Goal: Task Accomplishment & Management: Manage account settings

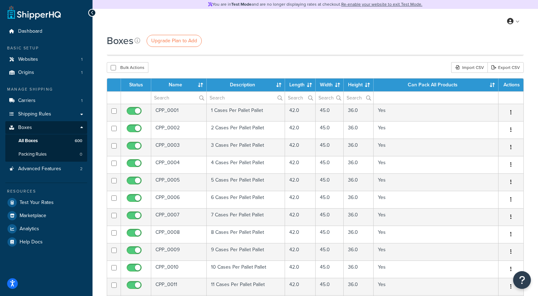
select select "1000"
click at [49, 158] on link "Packing Rules 0" at bounding box center [46, 154] width 82 height 13
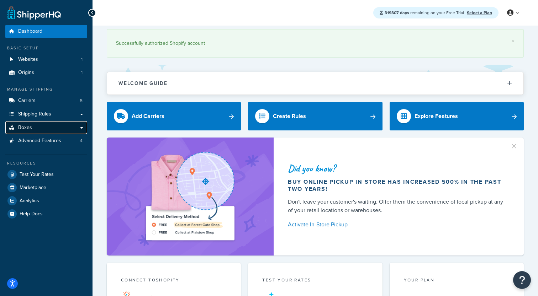
click at [50, 132] on link "Boxes" at bounding box center [46, 127] width 82 height 13
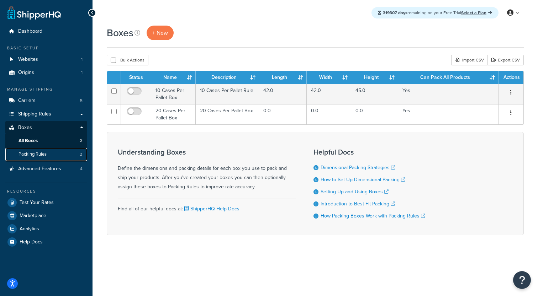
click at [48, 157] on link "Packing Rules 2" at bounding box center [46, 154] width 82 height 13
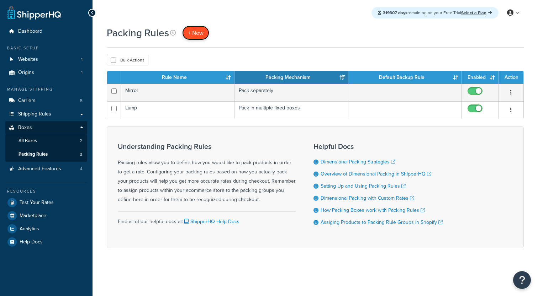
click at [194, 35] on span "+ New" at bounding box center [196, 33] width 16 height 8
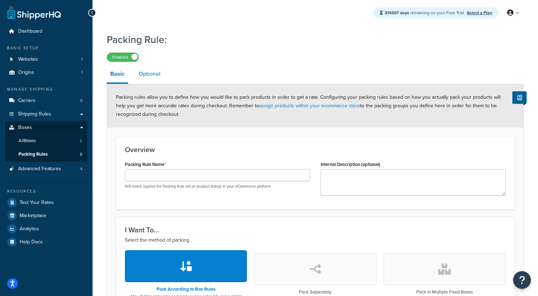
click at [143, 77] on link "Optional" at bounding box center [149, 73] width 29 height 17
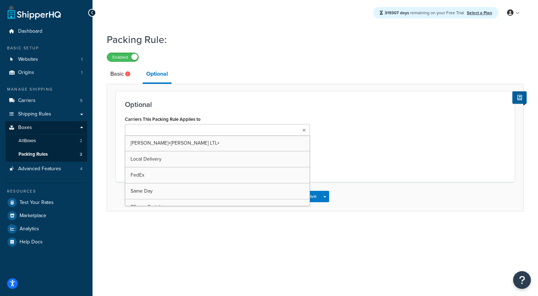
click at [181, 132] on input "Carriers This Packing Rule Applies to" at bounding box center [158, 131] width 63 height 8
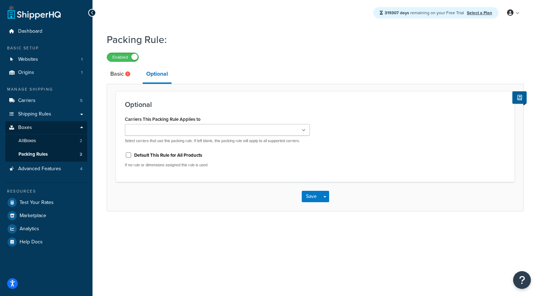
click at [233, 99] on div "Optional Carriers This Packing Rule Applies to Kuehne+Nagel LTL+ Local Delivery…" at bounding box center [315, 136] width 398 height 91
click at [180, 157] on label "Default This Rule for All Products" at bounding box center [168, 155] width 68 height 6
click at [132, 157] on input "Default This Rule for All Products" at bounding box center [128, 155] width 7 height 5
click at [174, 155] on label "Default This Rule for All Products" at bounding box center [168, 155] width 68 height 6
click at [132, 155] on input "Default This Rule for All Products" at bounding box center [128, 155] width 7 height 5
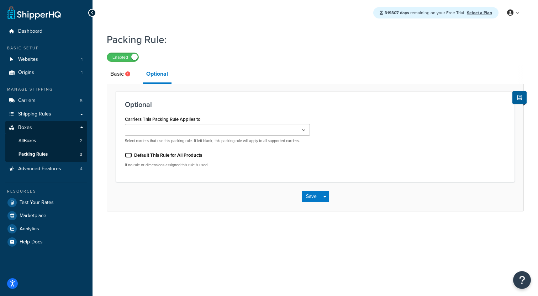
checkbox input "false"
click at [125, 82] on link "Basic" at bounding box center [121, 73] width 29 height 17
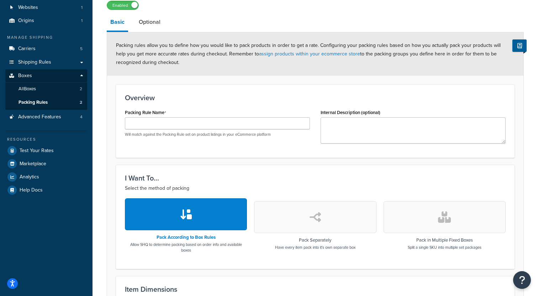
scroll to position [54, 0]
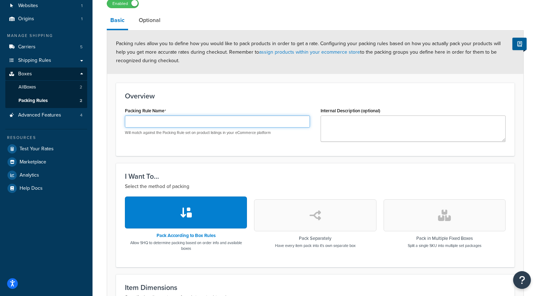
click at [201, 123] on input "Packing Rule Name" at bounding box center [217, 122] width 185 height 12
click at [208, 95] on h3 "Overview" at bounding box center [315, 96] width 381 height 8
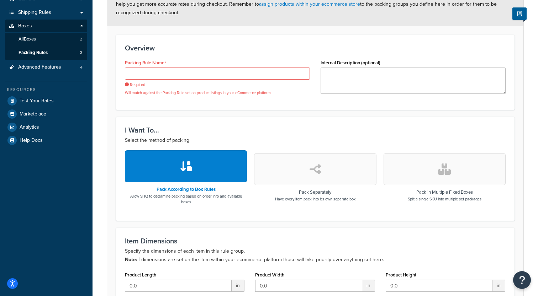
scroll to position [246, 0]
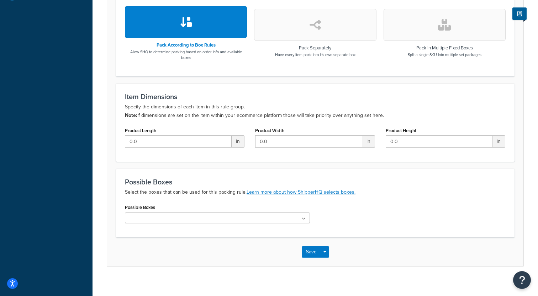
click at [205, 222] on ul at bounding box center [217, 218] width 185 height 11
click at [300, 215] on ul at bounding box center [217, 218] width 185 height 11
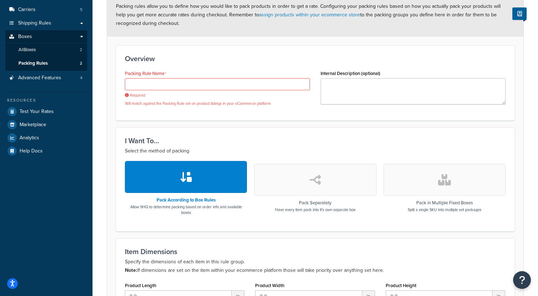
scroll to position [100, 0]
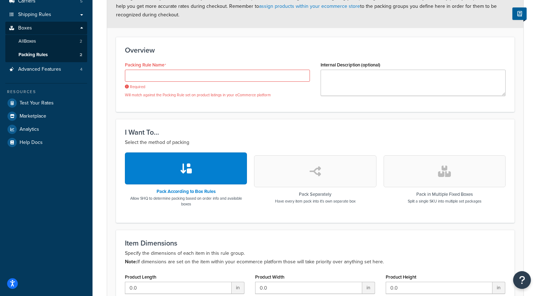
click at [324, 169] on button "button" at bounding box center [315, 171] width 122 height 32
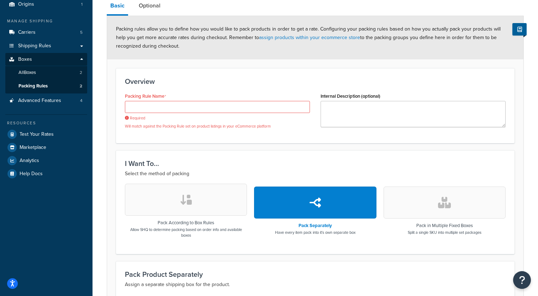
scroll to position [46, 0]
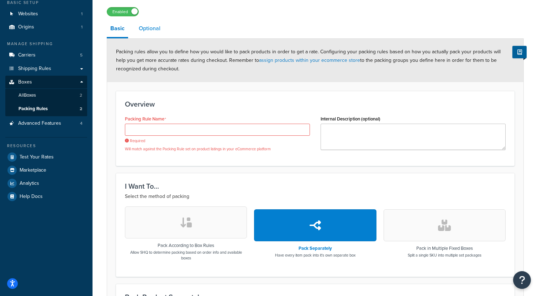
click at [159, 31] on link "Optional" at bounding box center [149, 28] width 29 height 17
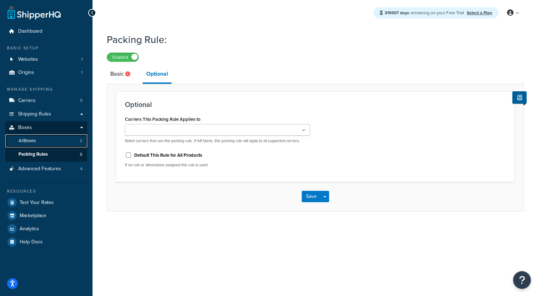
click at [57, 141] on link "All Boxes 2" at bounding box center [46, 140] width 82 height 13
click at [122, 80] on link "Basic" at bounding box center [121, 73] width 29 height 17
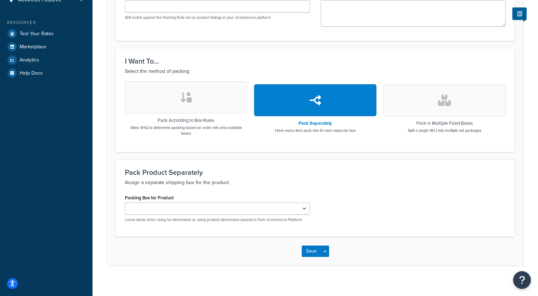
scroll to position [170, 0]
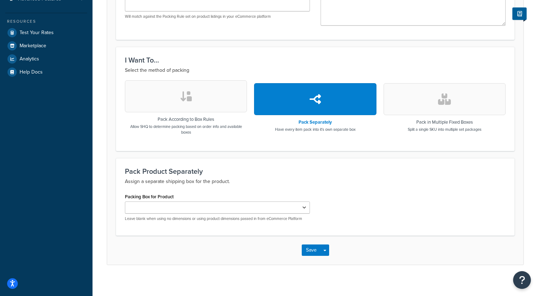
click at [186, 111] on button "button" at bounding box center [186, 96] width 122 height 32
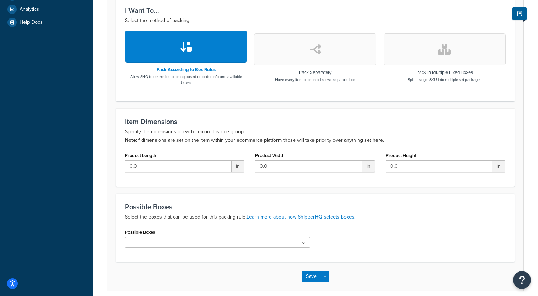
click at [314, 63] on button "button" at bounding box center [315, 49] width 122 height 32
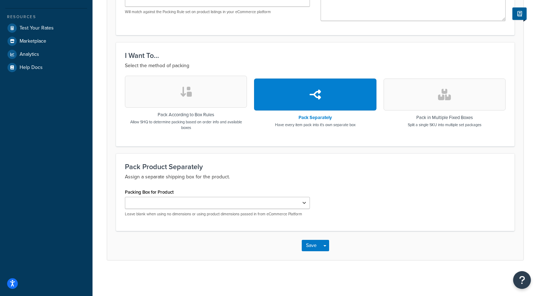
scroll to position [175, 0]
click at [436, 72] on div "I Want To... Select the method of packing Pack According to Box Rules Allow SHQ…" at bounding box center [315, 94] width 398 height 104
click at [425, 90] on button "button" at bounding box center [445, 95] width 122 height 32
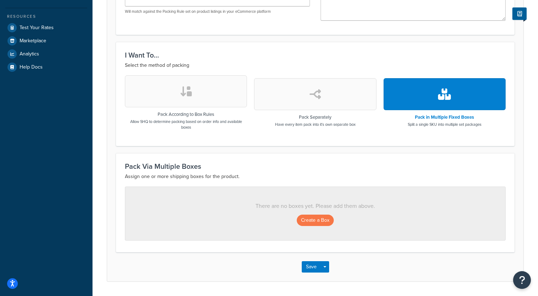
click at [302, 93] on button "button" at bounding box center [315, 94] width 122 height 32
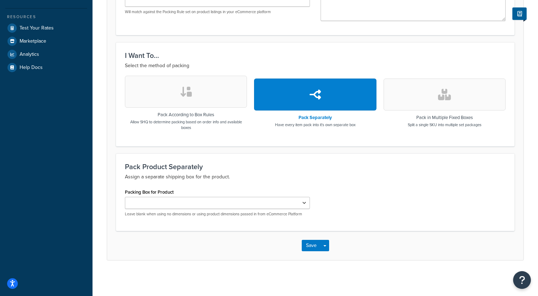
click at [169, 102] on button "button" at bounding box center [186, 92] width 122 height 32
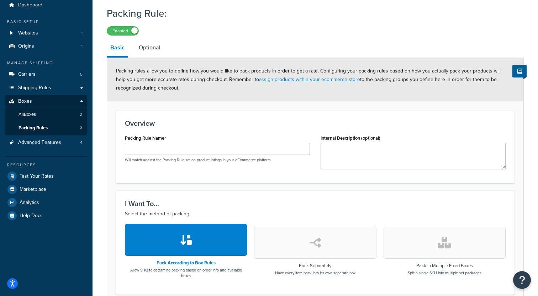
scroll to position [0, 0]
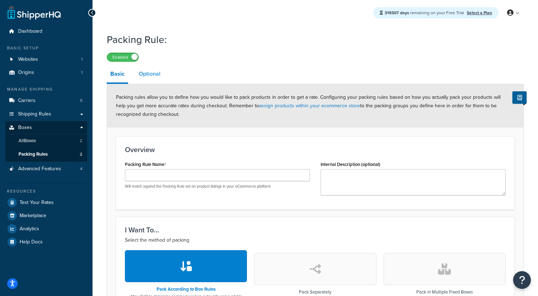
click at [156, 75] on link "Optional" at bounding box center [149, 73] width 29 height 17
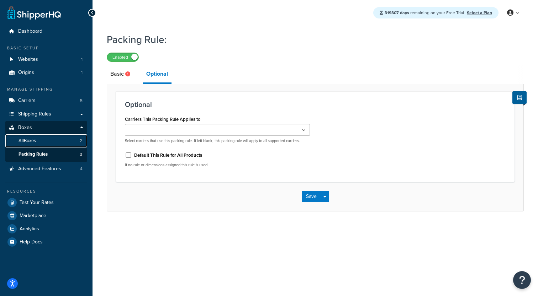
click at [73, 137] on link "All Boxes 2" at bounding box center [46, 140] width 82 height 13
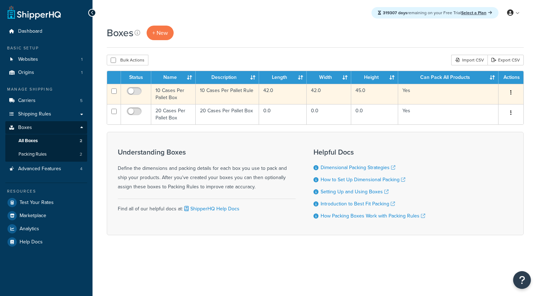
click at [221, 93] on td "10 Cases Per Pallet Rule" at bounding box center [227, 94] width 63 height 20
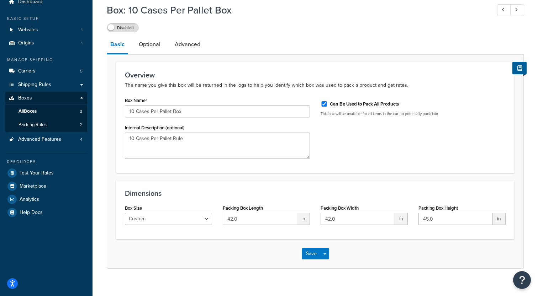
scroll to position [38, 0]
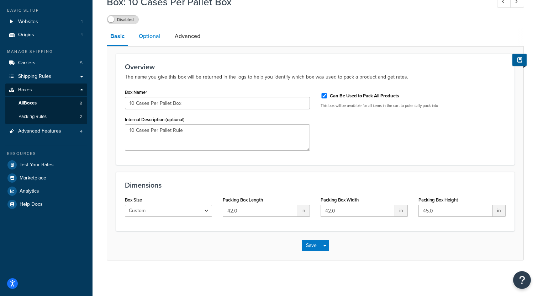
click at [157, 43] on link "Optional" at bounding box center [149, 36] width 29 height 17
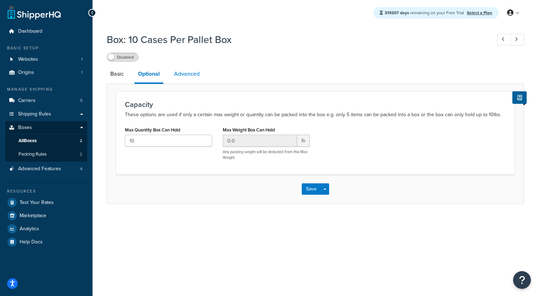
click at [192, 67] on link "Advanced" at bounding box center [186, 73] width 33 height 17
select select "250"
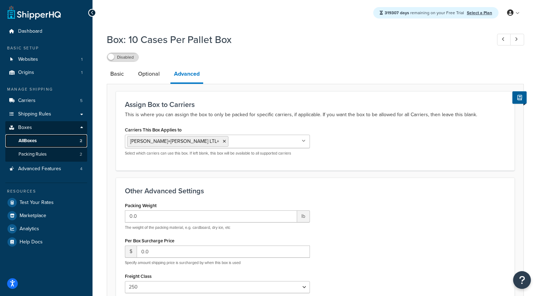
click at [55, 138] on link "All Boxes 2" at bounding box center [46, 140] width 82 height 13
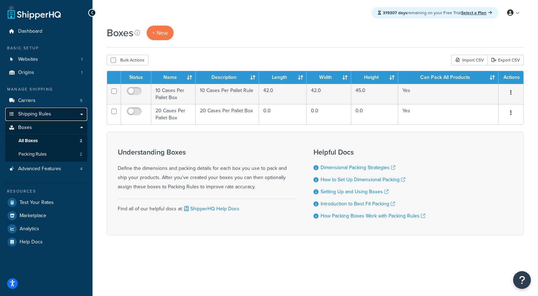
click at [70, 112] on link "Shipping Rules" at bounding box center [46, 114] width 82 height 13
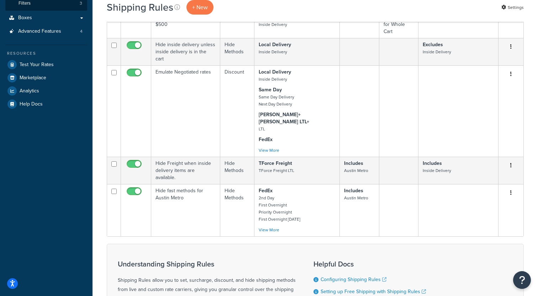
scroll to position [182, 0]
